Goal: Transaction & Acquisition: Book appointment/travel/reservation

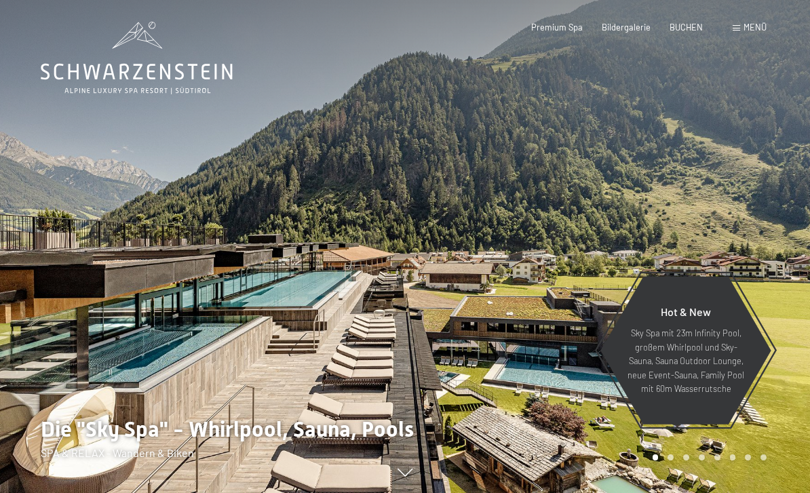
click at [686, 22] on div "Buchen Anfragen Premium Spa Bildergalerie BUCHEN Menü DE IT EN Gutschein Bilder…" at bounding box center [629, 28] width 274 height 12
click at [694, 28] on span "BUCHEN" at bounding box center [685, 27] width 33 height 11
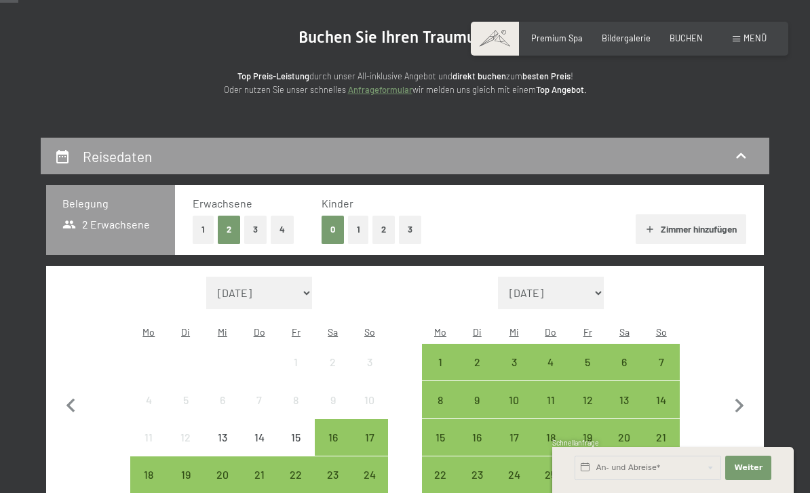
scroll to position [125, 0]
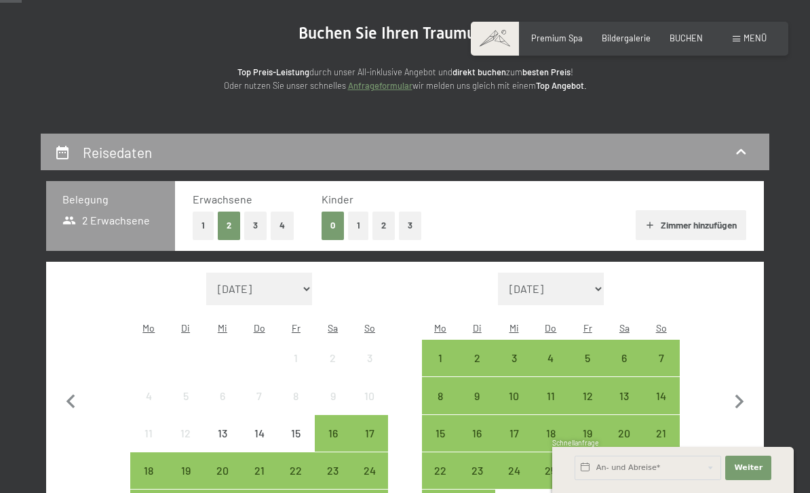
click at [384, 229] on button "2" at bounding box center [383, 226] width 22 height 28
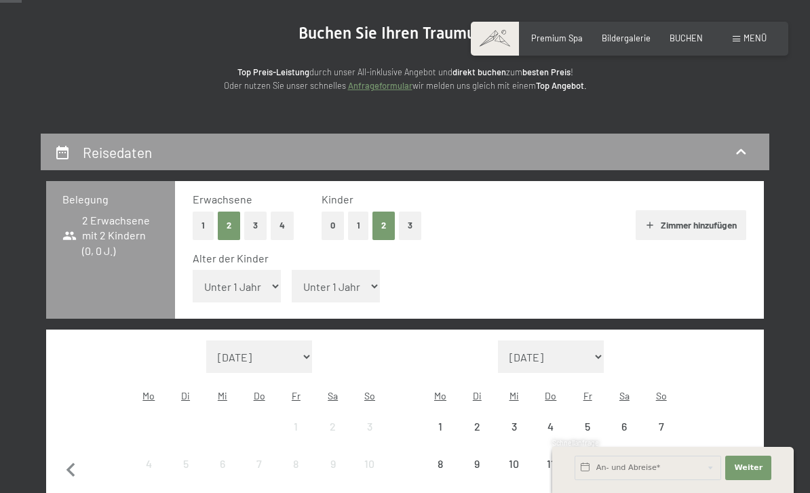
click at [258, 283] on select "Unter 1 Jahr 1 Jahr 2 Jahre 3 Jahre 4 Jahre 5 Jahre 6 Jahre 7 Jahre 8 Jahre 9 J…" at bounding box center [237, 286] width 88 height 33
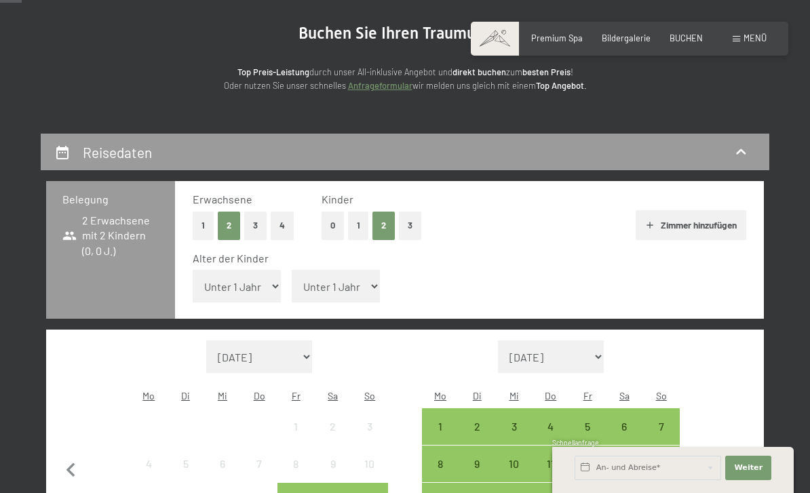
select select "4"
click at [352, 277] on select "Unter 1 Jahr 1 Jahr 2 Jahre 3 Jahre 4 Jahre 5 Jahre 6 Jahre 7 Jahre 8 Jahre 9 J…" at bounding box center [336, 286] width 88 height 33
select select "8"
click at [304, 340] on select "[DATE] [DATE] Oktober 2025 [DATE] Dezember 2025 Januar 2026 Februar 2026 März 2…" at bounding box center [259, 356] width 106 height 33
select select "2026-05-01"
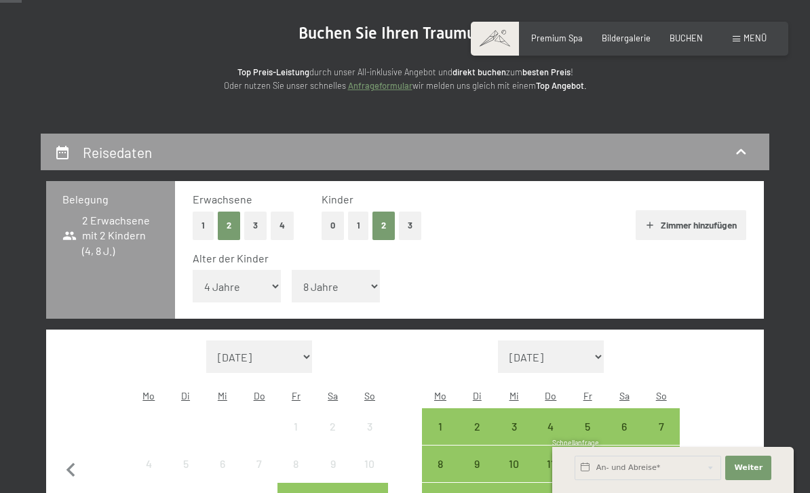
select select "2026-06-01"
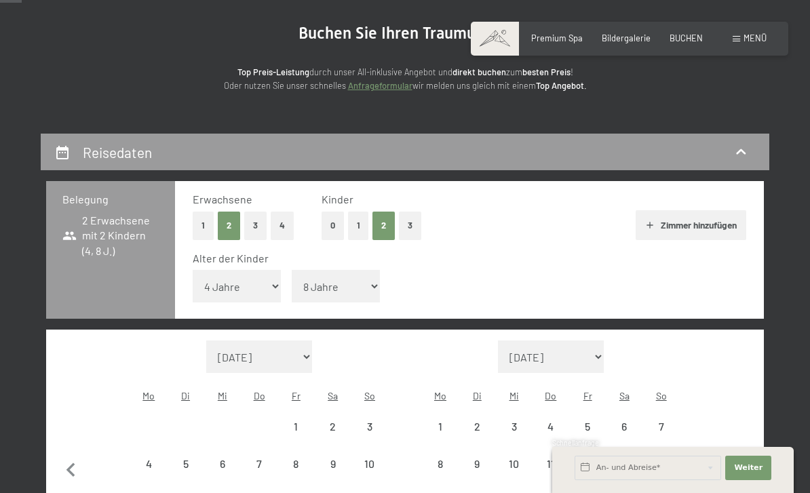
select select "2026-05-01"
select select "2026-06-01"
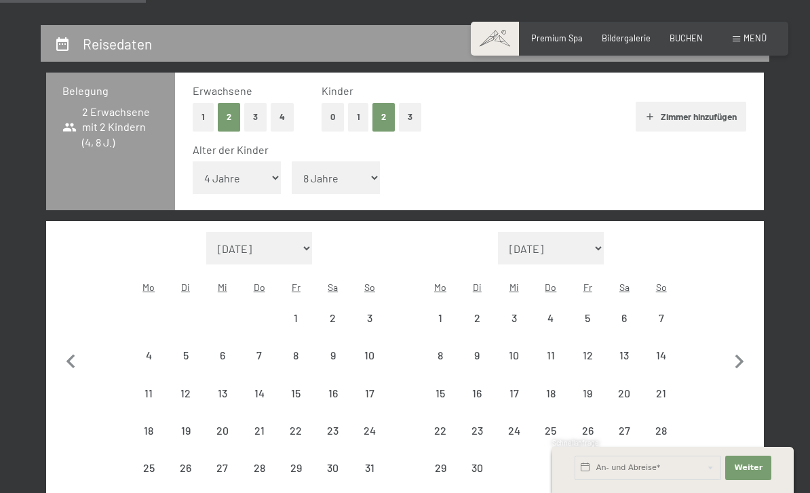
scroll to position [237, 0]
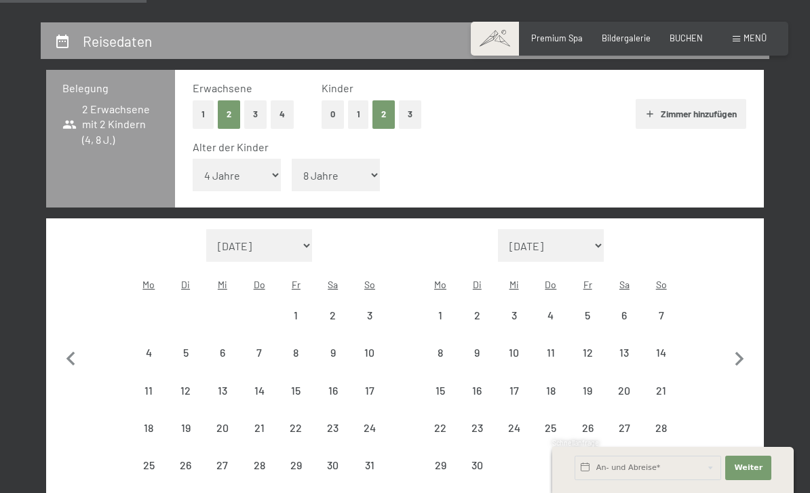
click at [337, 422] on div "23" at bounding box center [333, 439] width 34 height 34
select select "2026-05-01"
select select "2026-06-01"
click at [227, 460] on div "27" at bounding box center [222, 477] width 34 height 34
select select "2026-05-01"
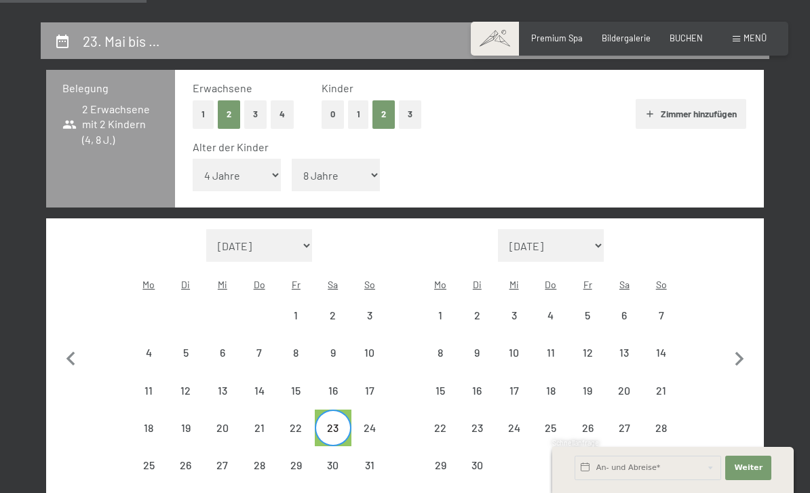
select select "2026-06-01"
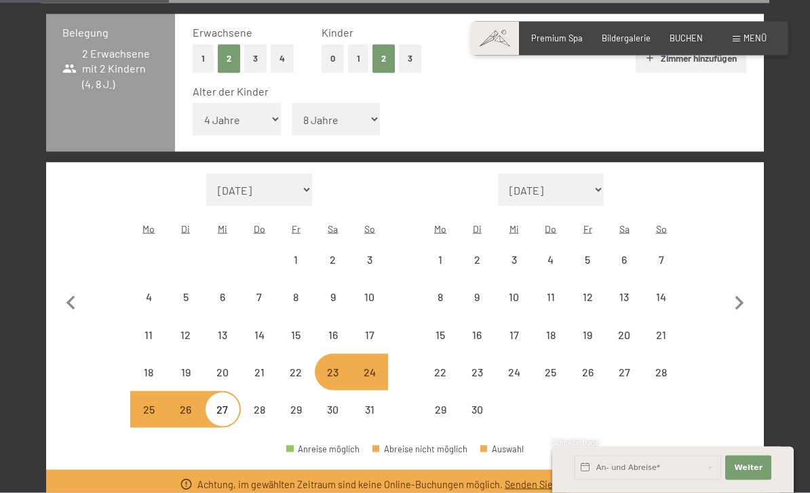
scroll to position [296, 0]
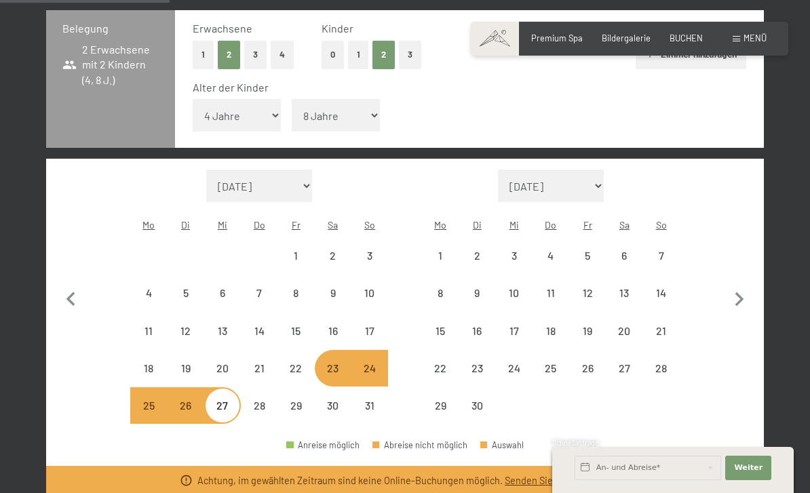
click at [336, 363] on div "23" at bounding box center [333, 380] width 34 height 34
select select "2026-05-01"
select select "2026-06-01"
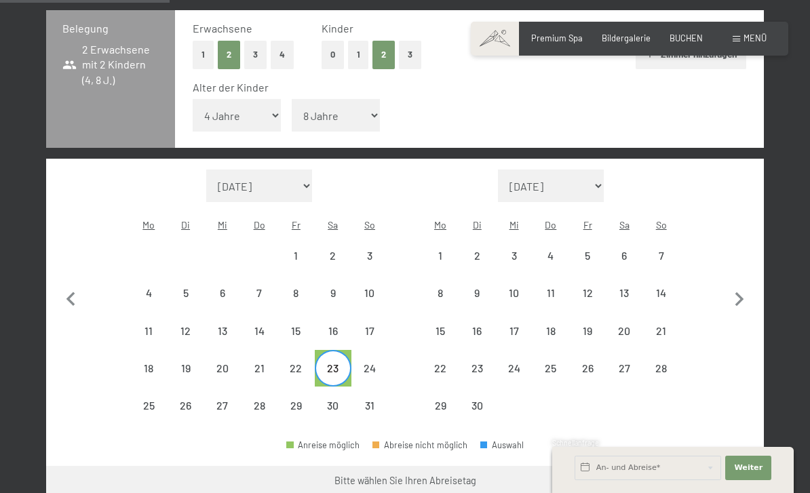
click at [340, 400] on div "30" at bounding box center [333, 417] width 34 height 34
select select "2026-05-01"
select select "2026-06-01"
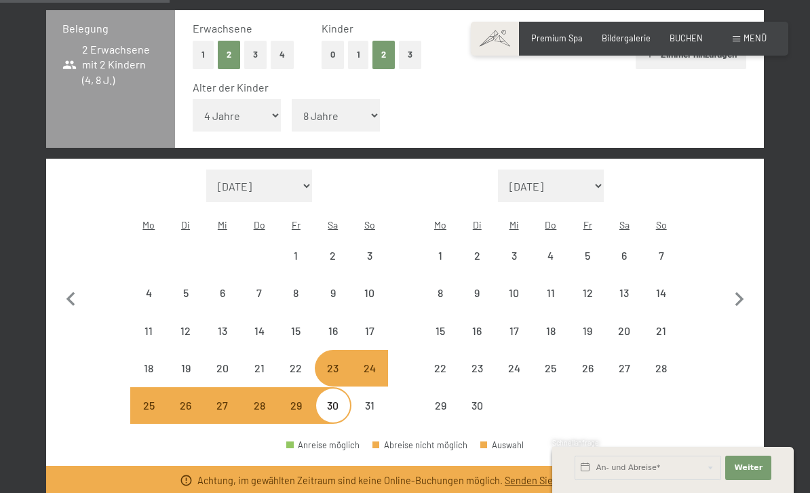
click at [334, 363] on div "23" at bounding box center [333, 380] width 34 height 34
select select "2026-05-01"
select select "2026-06-01"
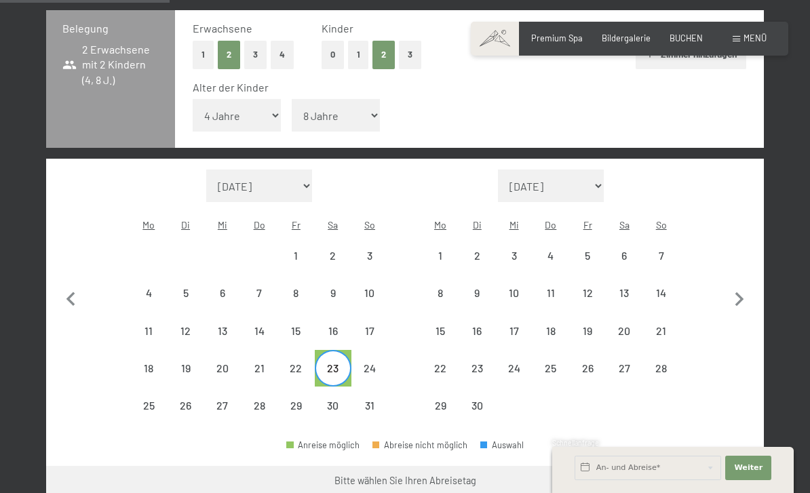
click at [372, 400] on div "31" at bounding box center [370, 417] width 34 height 34
select select "2026-05-01"
select select "2026-06-01"
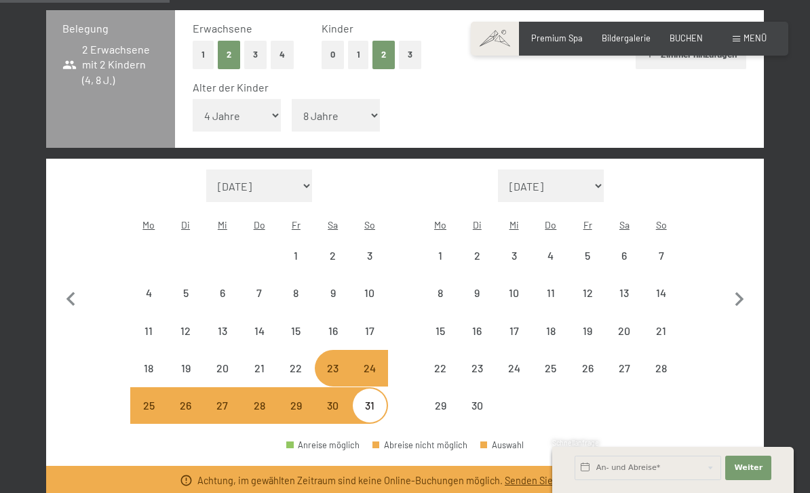
click at [330, 363] on div "23" at bounding box center [333, 380] width 34 height 34
select select "2026-05-01"
select select "2026-06-01"
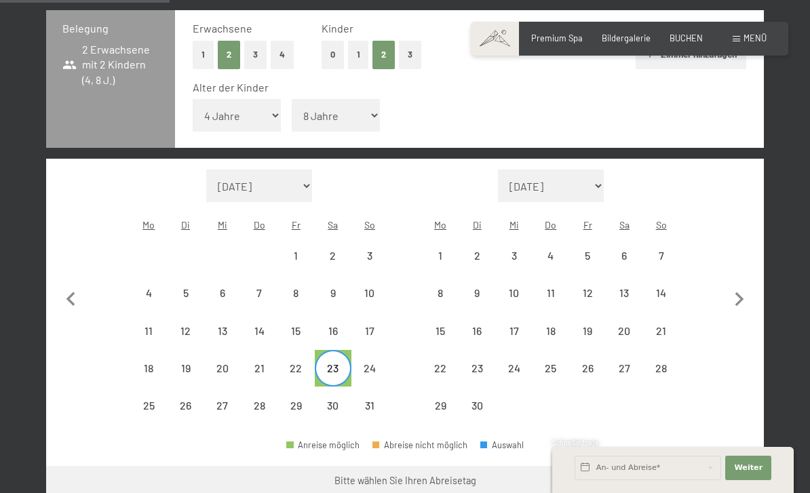
click at [372, 363] on div "24" at bounding box center [370, 380] width 34 height 34
select select "2026-05-01"
select select "2026-06-01"
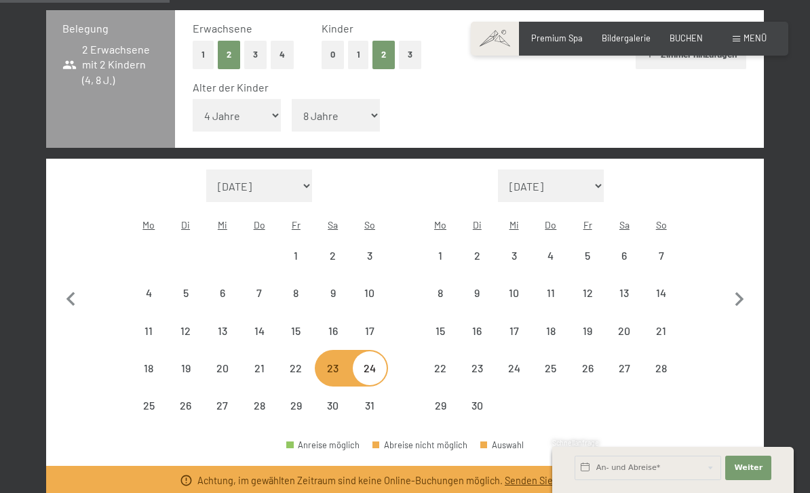
click at [374, 363] on div "24" at bounding box center [370, 380] width 34 height 34
select select "2026-05-01"
select select "2026-06-01"
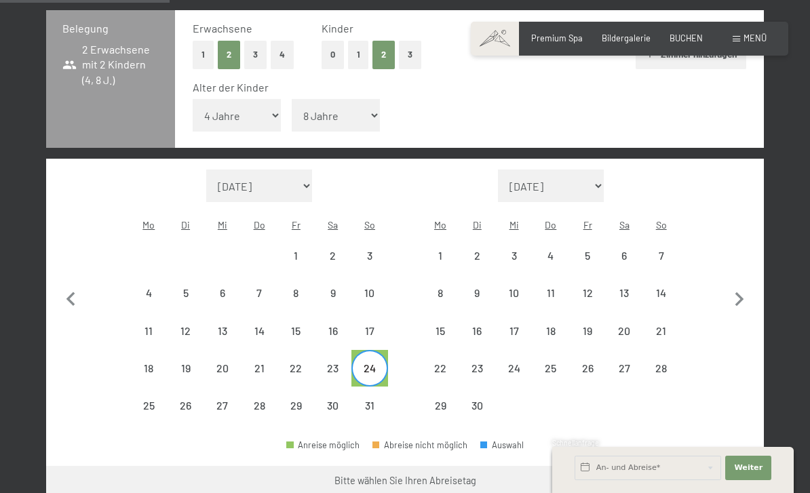
click at [266, 400] on div "28" at bounding box center [259, 417] width 34 height 34
select select "2026-05-01"
select select "2026-06-01"
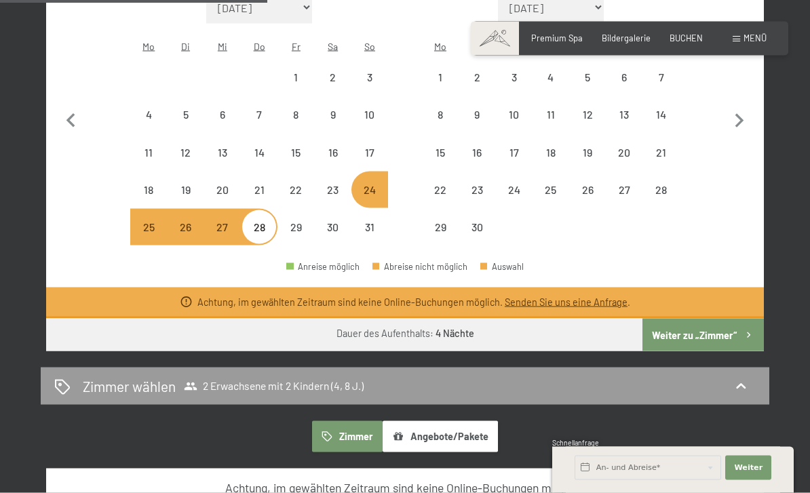
scroll to position [456, 0]
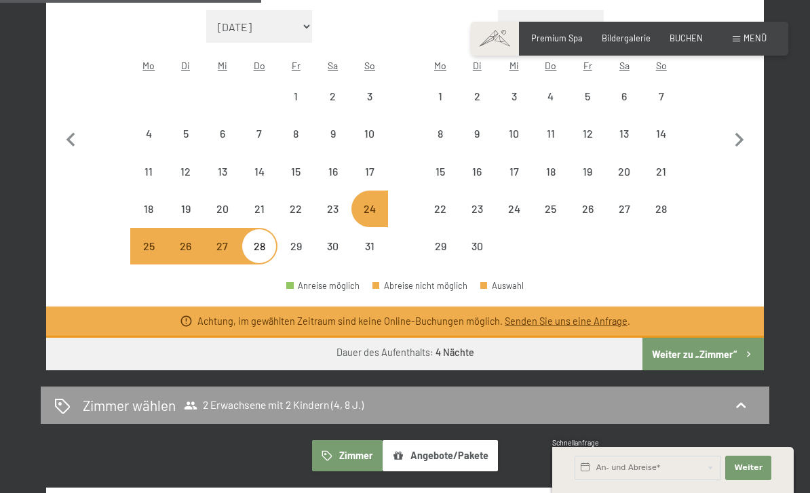
click at [338, 203] on div "23" at bounding box center [333, 220] width 34 height 34
select select "2026-05-01"
select select "2026-06-01"
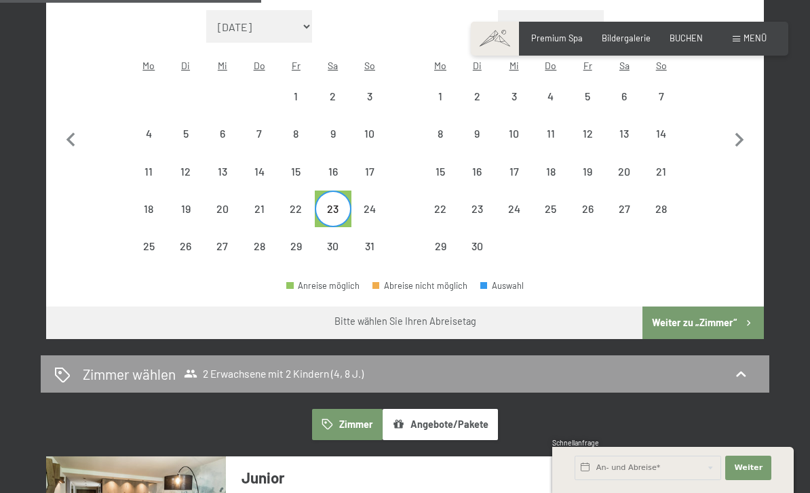
click at [370, 203] on div "24" at bounding box center [370, 220] width 34 height 34
select select "2026-05-01"
select select "2026-06-01"
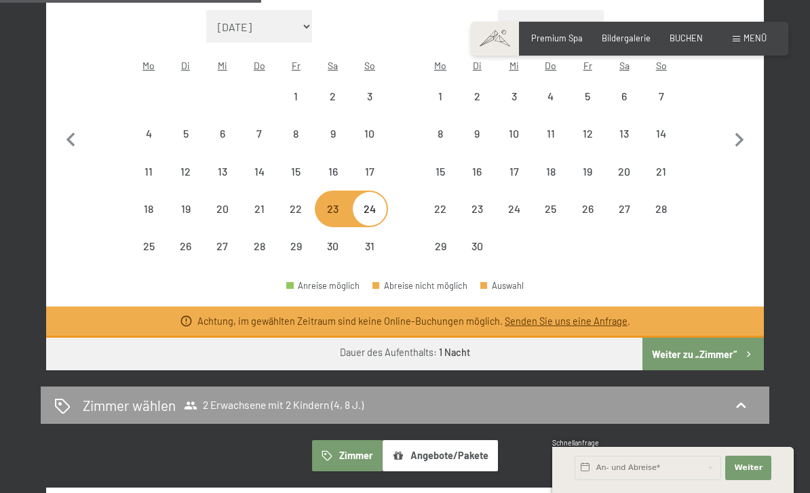
click at [372, 203] on div "24" at bounding box center [370, 220] width 34 height 34
select select "2026-05-01"
select select "2026-06-01"
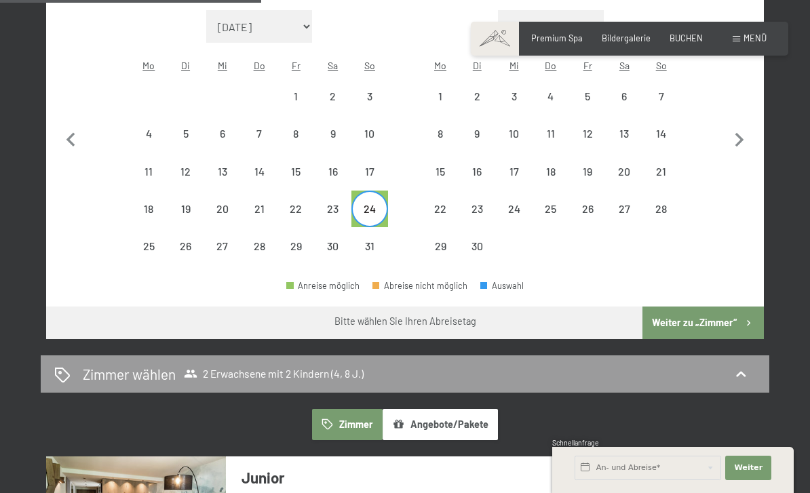
click at [376, 241] on div "31" at bounding box center [370, 258] width 34 height 34
select select "2026-05-01"
select select "2026-06-01"
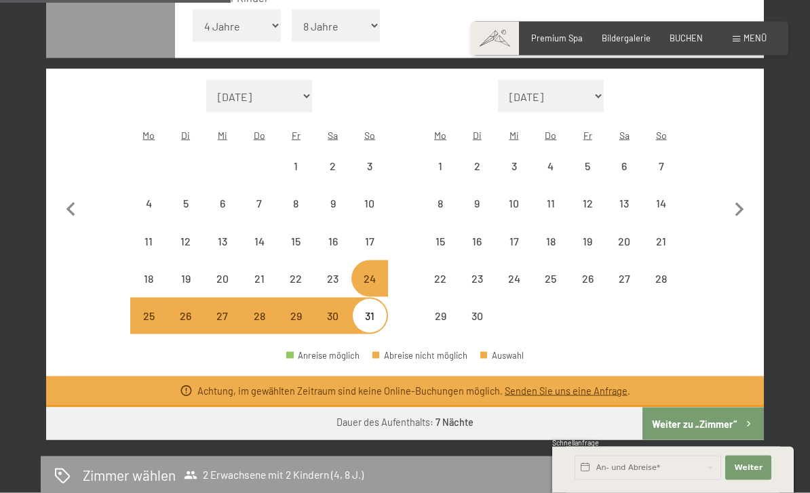
scroll to position [365, 0]
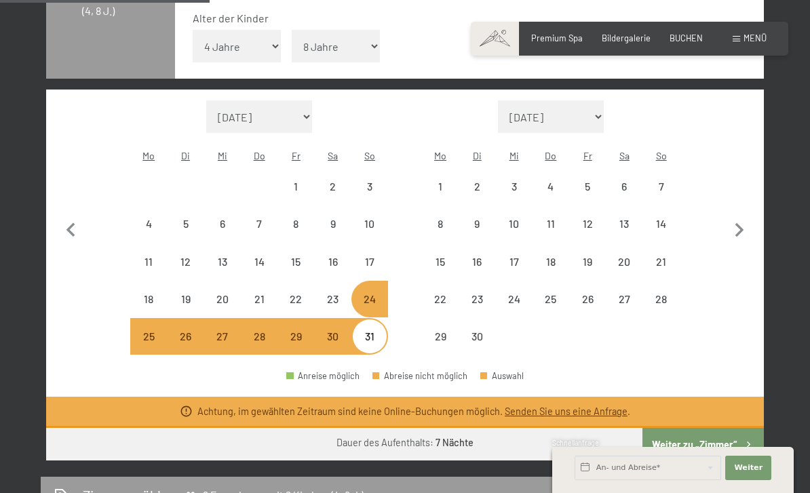
click at [633, 181] on div "6" at bounding box center [624, 198] width 34 height 34
select select "2026-05-01"
select select "2026-06-01"
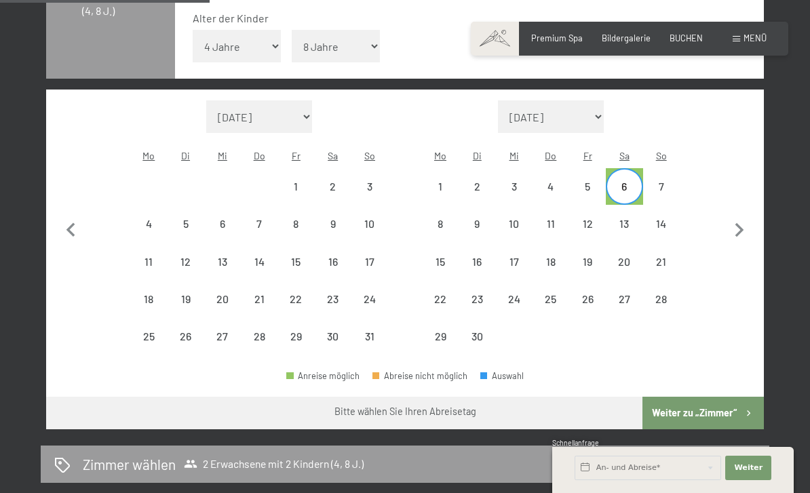
click at [629, 218] on div "13" at bounding box center [624, 235] width 34 height 34
select select "2026-05-01"
select select "2026-06-01"
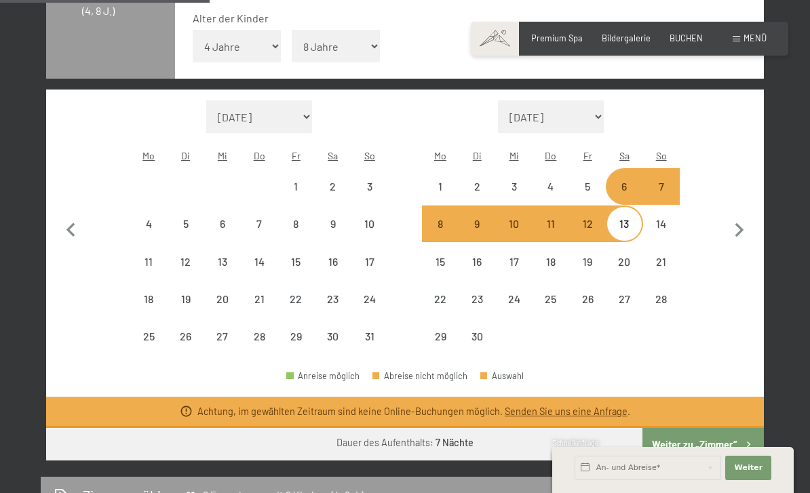
click at [429, 181] on div "1" at bounding box center [440, 198] width 34 height 34
select select "2026-05-01"
select select "2026-06-01"
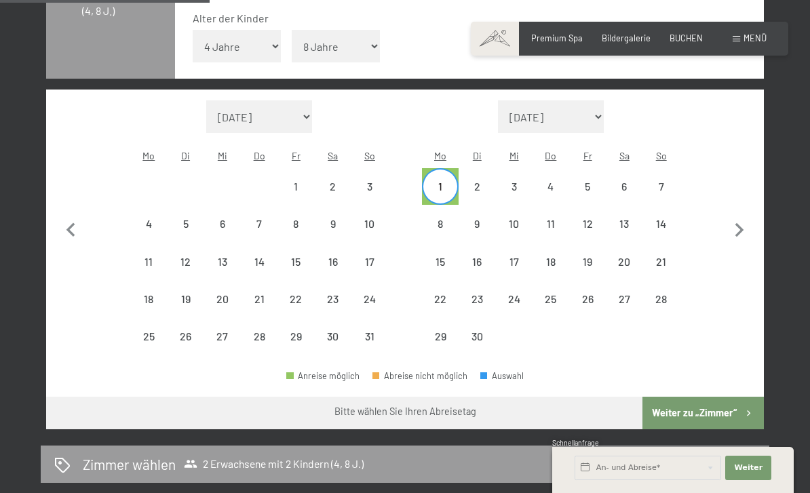
click at [437, 218] on div "8" at bounding box center [440, 235] width 34 height 34
select select "2026-05-01"
select select "2026-06-01"
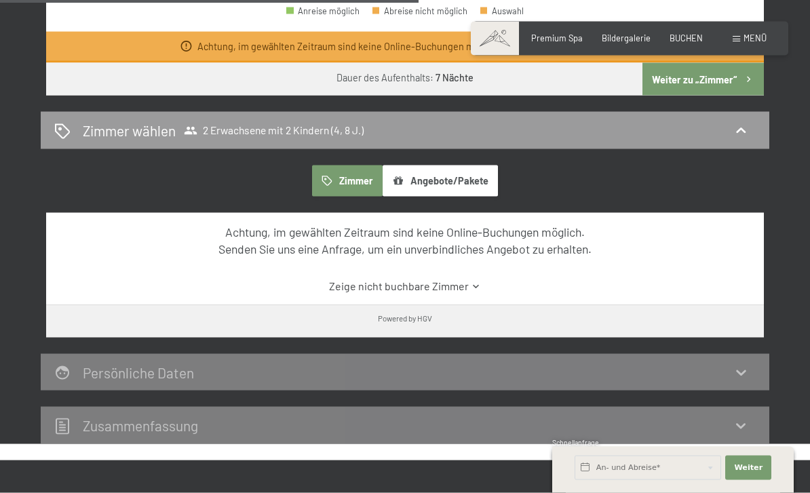
click at [476, 165] on button "Angebote/Pakete" at bounding box center [439, 180] width 115 height 31
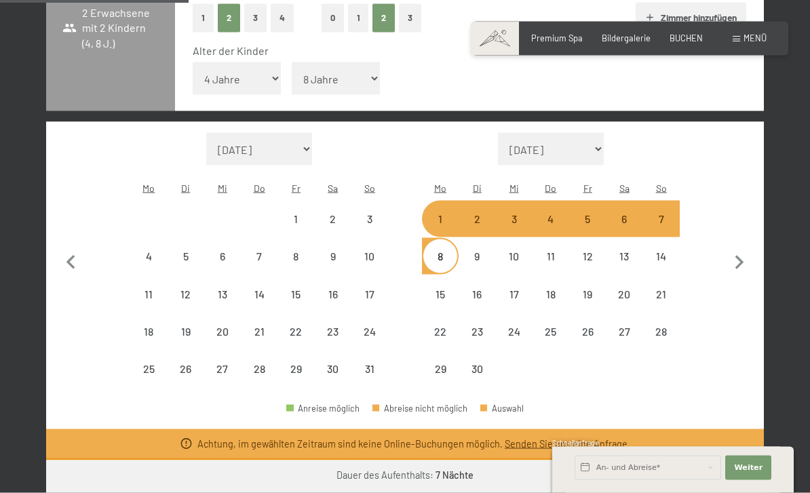
scroll to position [309, 0]
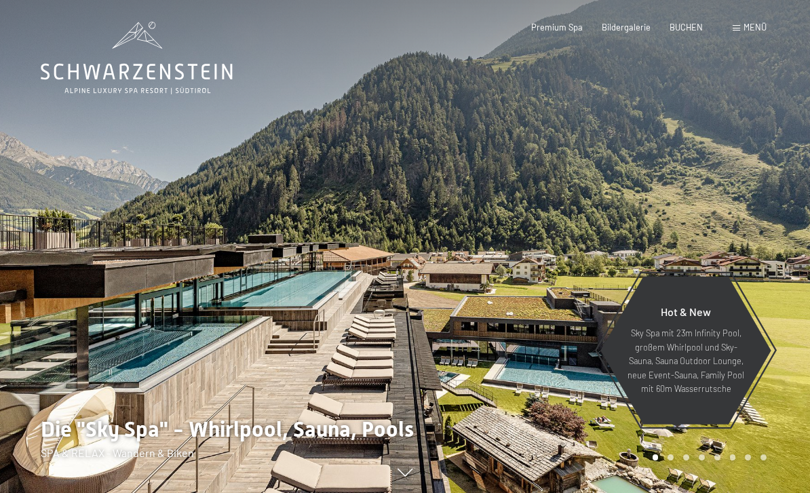
click at [677, 24] on span "BUCHEN" at bounding box center [685, 27] width 33 height 11
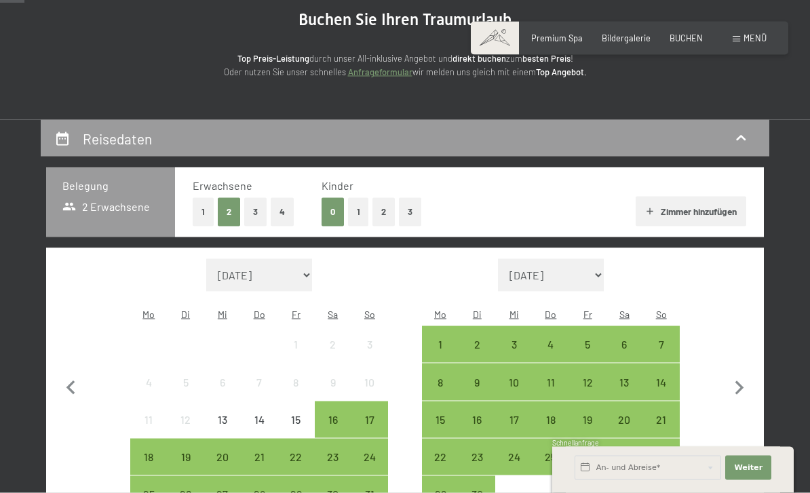
scroll to position [140, 0]
click at [388, 214] on button "2" at bounding box center [383, 211] width 22 height 28
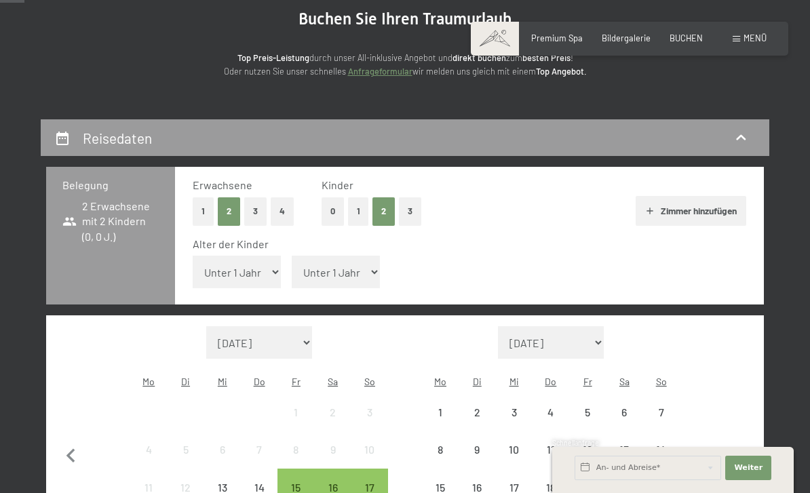
click at [255, 264] on select "Unter 1 Jahr 1 Jahr 2 Jahre 3 Jahre 4 Jahre 5 Jahre 6 Jahre 7 Jahre 8 Jahre 9 J…" at bounding box center [237, 272] width 88 height 33
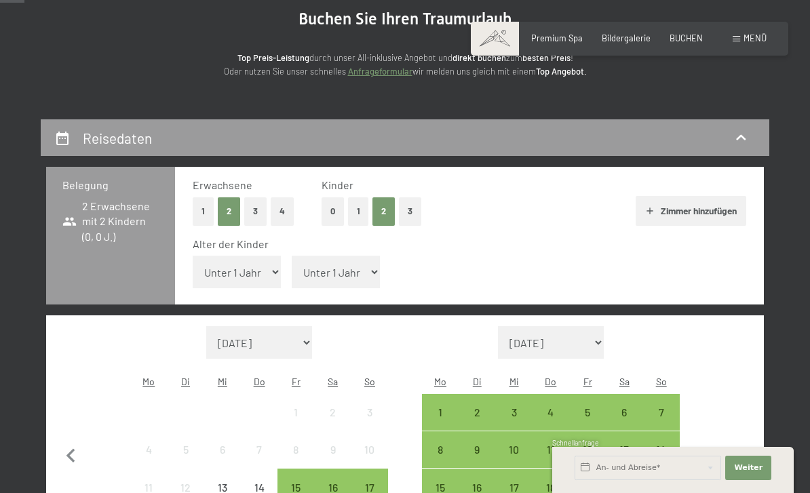
select select "3"
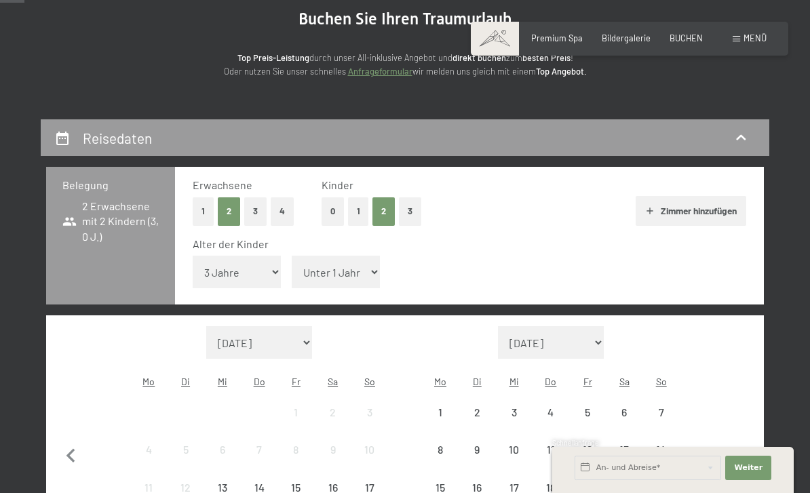
click at [349, 263] on select "Unter 1 Jahr 1 Jahr 2 Jahre 3 Jahre 4 Jahre 5 Jahre 6 Jahre 7 Jahre 8 Jahre 9 J…" at bounding box center [336, 272] width 88 height 33
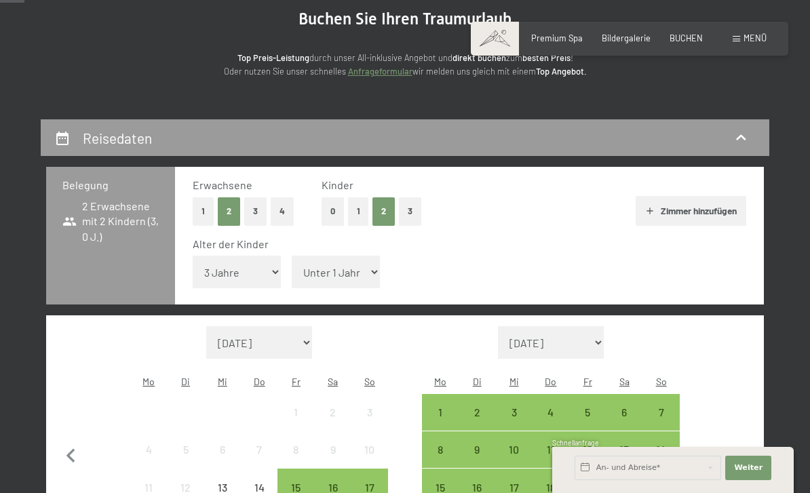
select select "8"
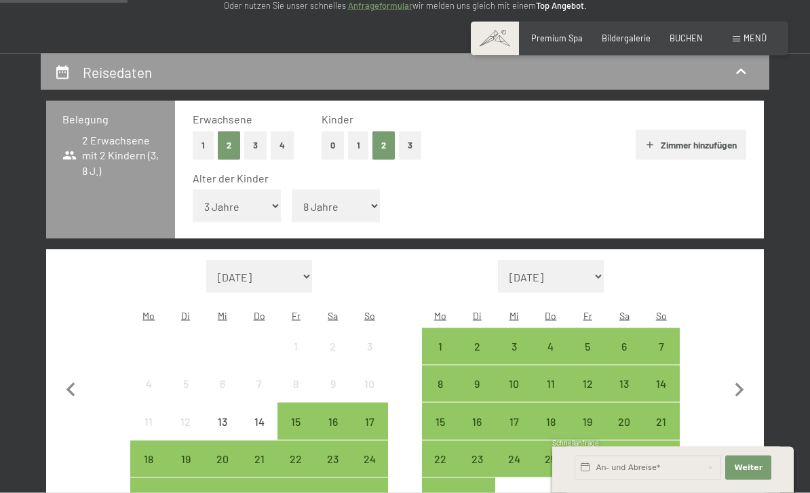
scroll to position [209, 0]
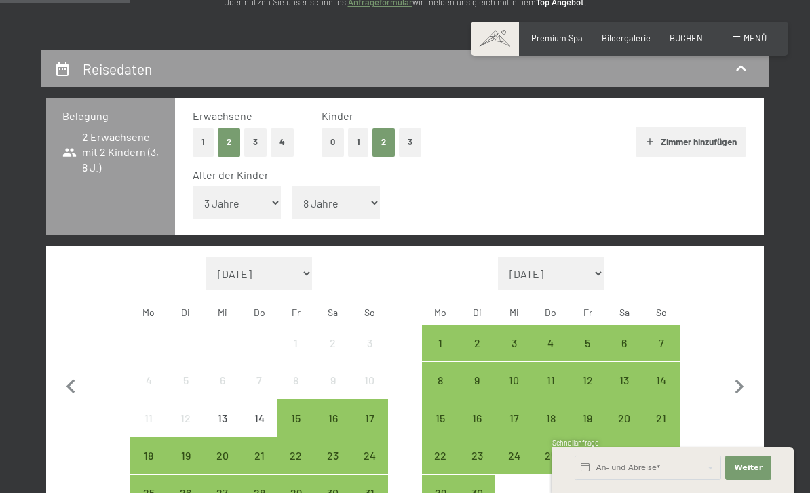
click at [298, 257] on select "[DATE] [DATE] Oktober 2025 [DATE] Dezember 2025 Januar 2026 Februar 2026 März 2…" at bounding box center [259, 273] width 106 height 33
select select "[DATE]"
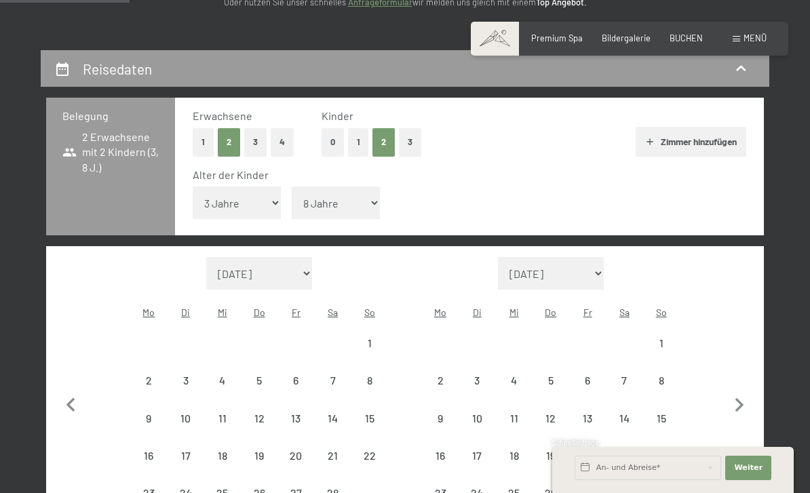
select select "[DATE]"
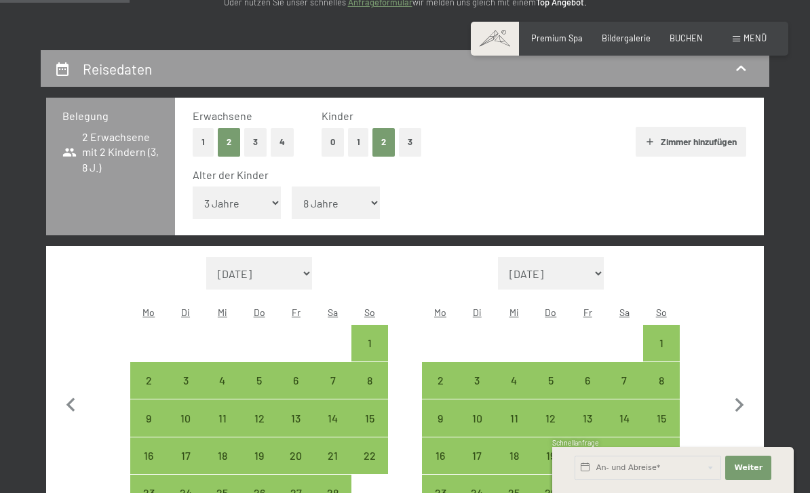
click at [370, 413] on div "15" at bounding box center [370, 430] width 34 height 34
select select "[DATE]"
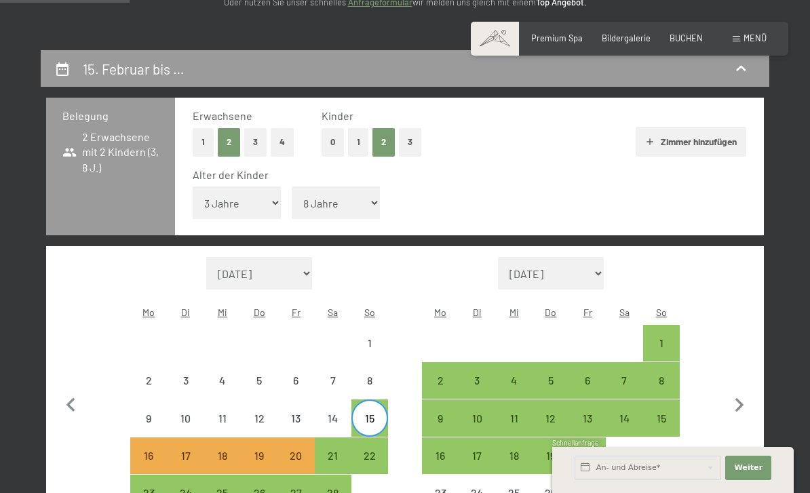
click at [368, 450] on div "22" at bounding box center [370, 467] width 34 height 34
select select "[DATE]"
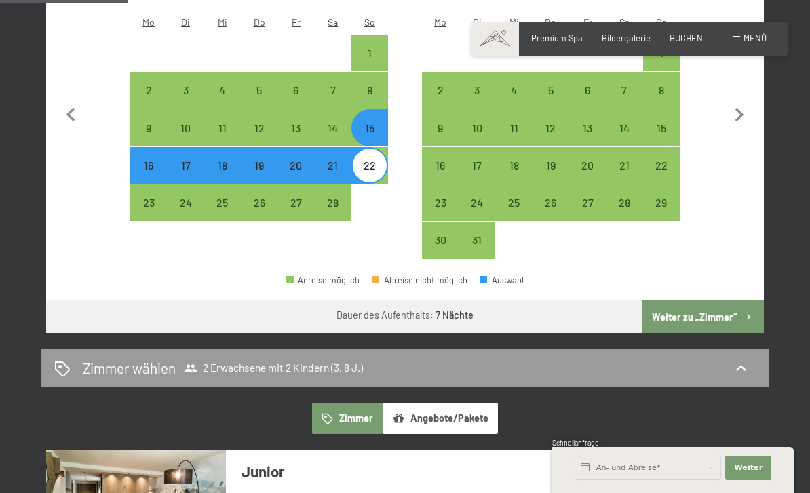
scroll to position [496, 0]
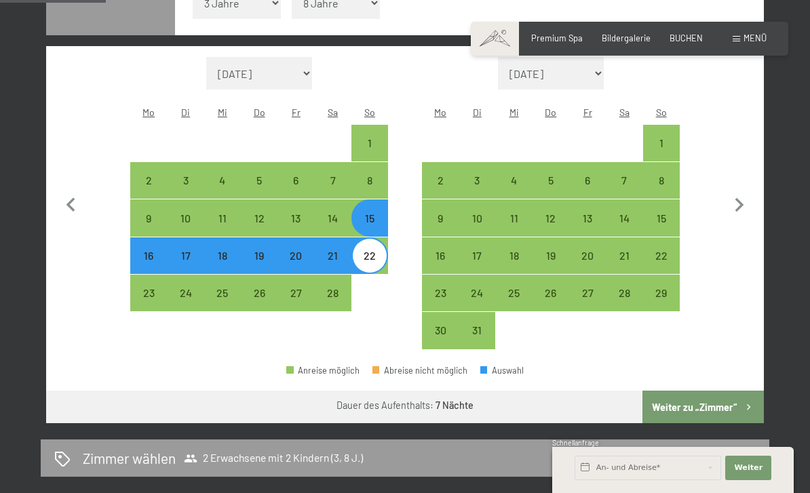
click at [734, 391] on button "Weiter zu „Zimmer“" at bounding box center [702, 407] width 121 height 33
select select "[DATE]"
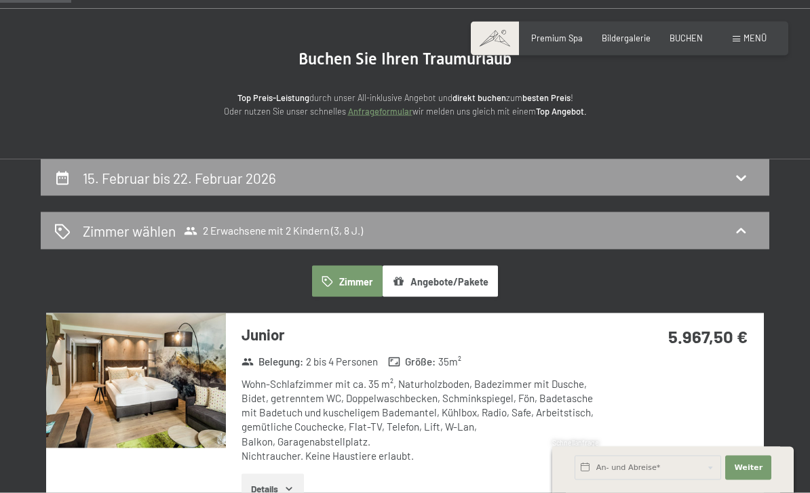
scroll to position [0, 0]
